Goal: Task Accomplishment & Management: Manage account settings

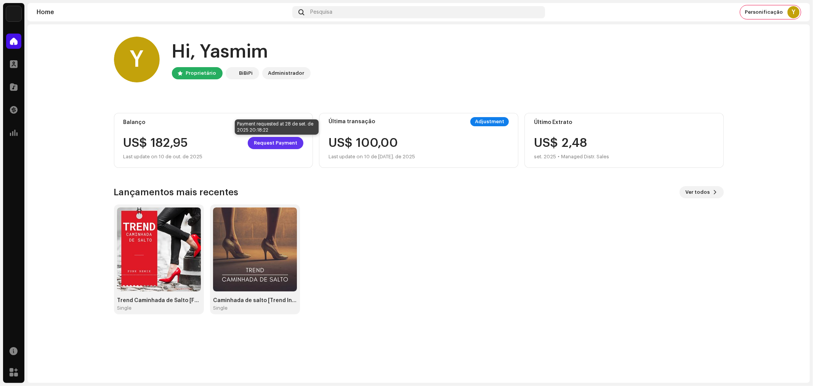
click at [272, 141] on span "Request Payment" at bounding box center [275, 142] width 43 height 15
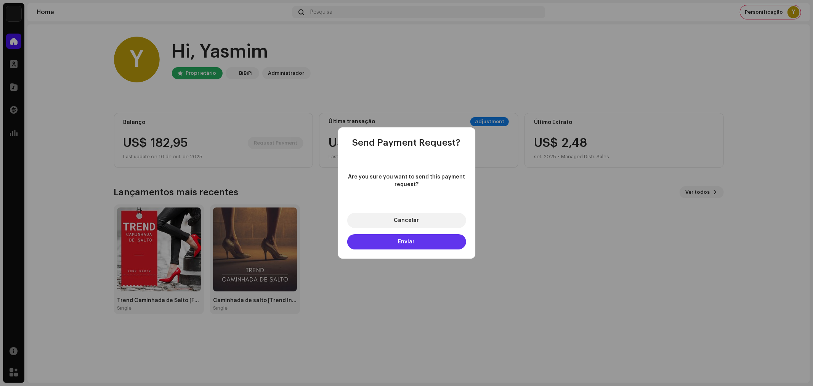
click at [406, 242] on span "Enviar" at bounding box center [406, 241] width 17 height 5
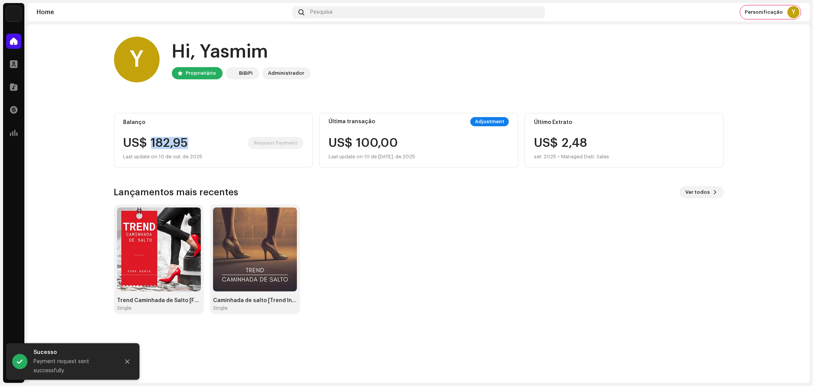
drag, startPoint x: 149, startPoint y: 143, endPoint x: 189, endPoint y: 143, distance: 40.0
click at [189, 143] on div "US$ 182,95 Request Payment" at bounding box center [213, 143] width 180 height 12
copy div "182,95"
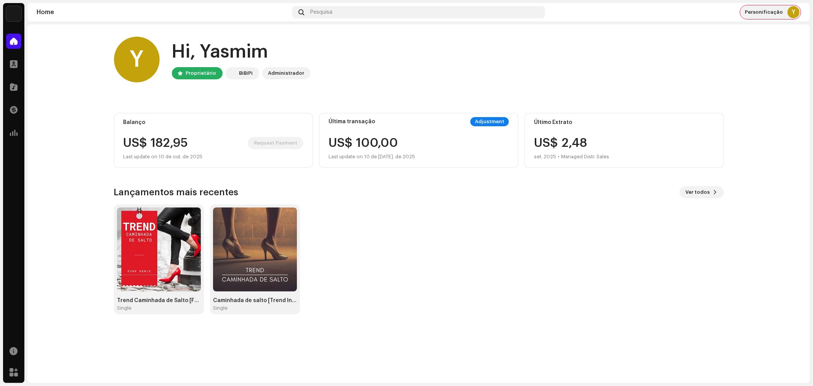
click at [759, 13] on span "Personificação" at bounding box center [764, 12] width 38 height 6
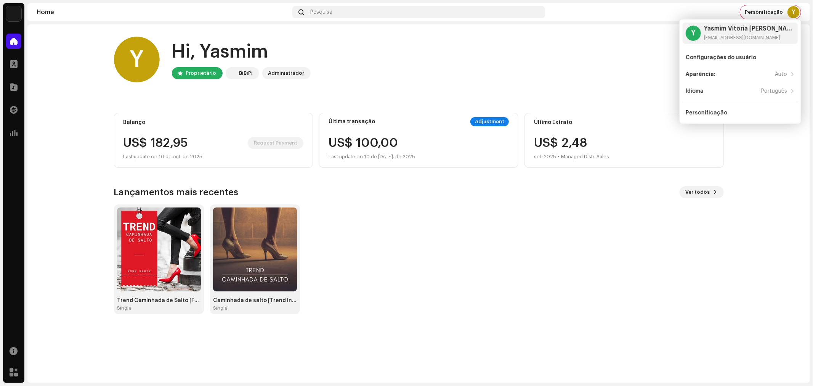
click at [183, 143] on div "US$ 182,95 Request Payment" at bounding box center [213, 143] width 180 height 12
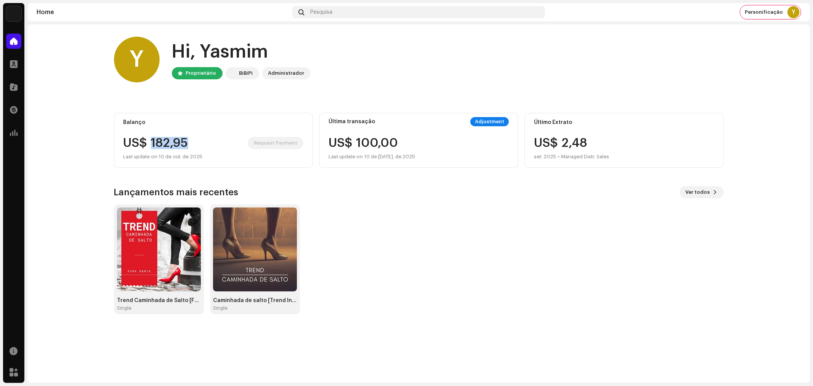
drag, startPoint x: 150, startPoint y: 142, endPoint x: 191, endPoint y: 142, distance: 41.2
click at [191, 142] on div "US$ 182,95 Request Payment" at bounding box center [213, 143] width 180 height 12
copy div "182,95"
drag, startPoint x: 477, startPoint y: 231, endPoint x: 436, endPoint y: 233, distance: 42.0
click at [478, 232] on div "Trend Caminhada de Salto [Funk Remix] Single Caminhada de salto [Trend Instrume…" at bounding box center [416, 259] width 610 height 110
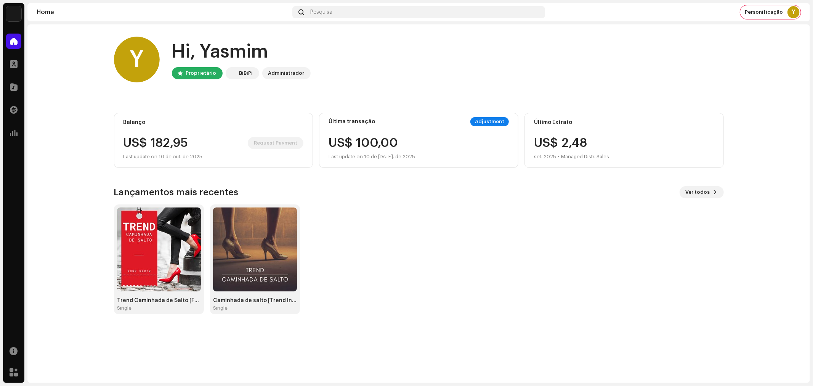
click at [180, 155] on div "Last update on 10 de out. de 2025" at bounding box center [213, 156] width 180 height 9
drag, startPoint x: 151, startPoint y: 142, endPoint x: 187, endPoint y: 140, distance: 36.2
click at [187, 140] on div "US$ 182,95 Request Payment" at bounding box center [213, 143] width 180 height 12
click at [188, 145] on div "US$ 182,95 Request Payment" at bounding box center [213, 143] width 180 height 12
drag, startPoint x: 150, startPoint y: 140, endPoint x: 189, endPoint y: 145, distance: 39.2
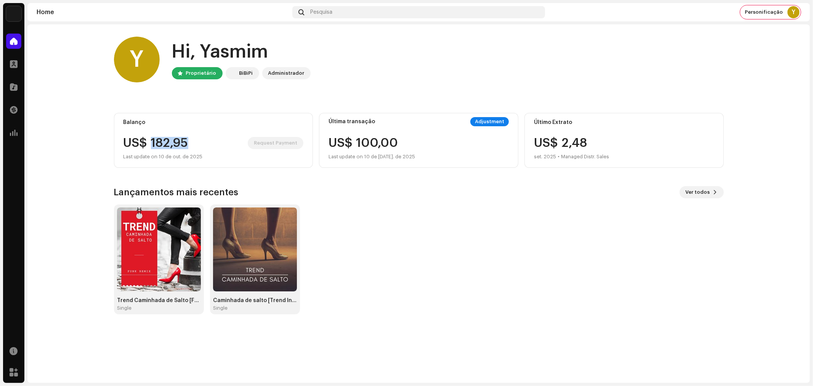
click at [189, 145] on div "US$ 182,95 Request Payment" at bounding box center [213, 143] width 180 height 12
copy div "182,95"
click at [130, 135] on div "Balanço US$ 182,95 Request Payment Last update on 10 de out. de 2025" at bounding box center [213, 140] width 199 height 55
drag, startPoint x: 165, startPoint y: 138, endPoint x: 195, endPoint y: 139, distance: 29.7
click at [195, 139] on div "US$ 182,95 Request Payment" at bounding box center [213, 143] width 180 height 12
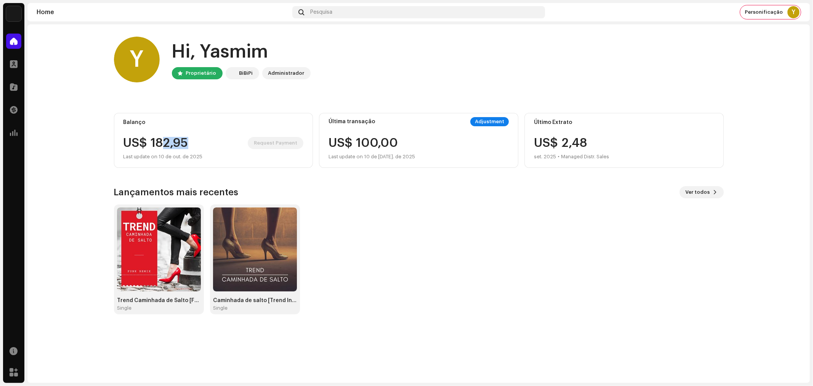
click at [189, 140] on div "US$ 182,95 Request Payment" at bounding box center [213, 143] width 180 height 12
drag, startPoint x: 153, startPoint y: 142, endPoint x: 190, endPoint y: 141, distance: 37.0
click at [190, 141] on div "US$ 182,95 Request Payment" at bounding box center [213, 143] width 180 height 12
click at [765, 12] on span "Personificação" at bounding box center [764, 12] width 38 height 6
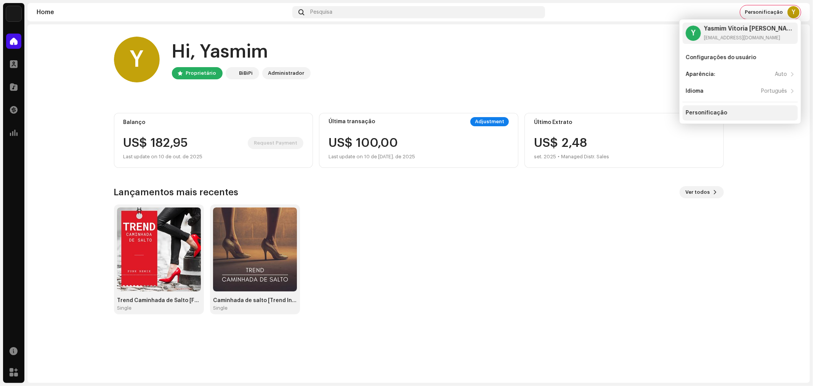
click at [703, 115] on div "Personificação" at bounding box center [706, 113] width 42 height 6
